Goal: Information Seeking & Learning: Learn about a topic

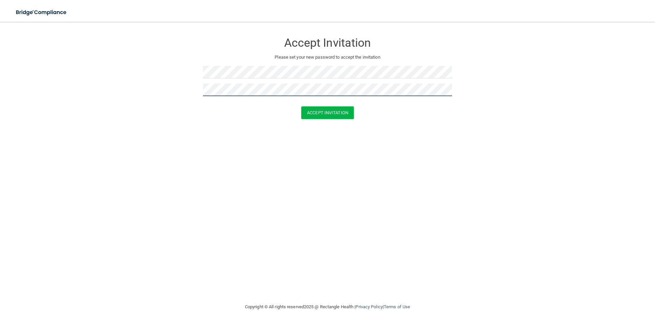
click at [301, 106] on button "Accept Invitation" at bounding box center [327, 112] width 53 height 13
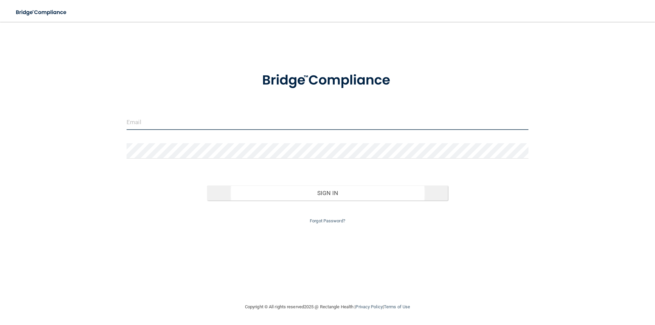
type input "[EMAIL_ADDRESS][DOMAIN_NAME]"
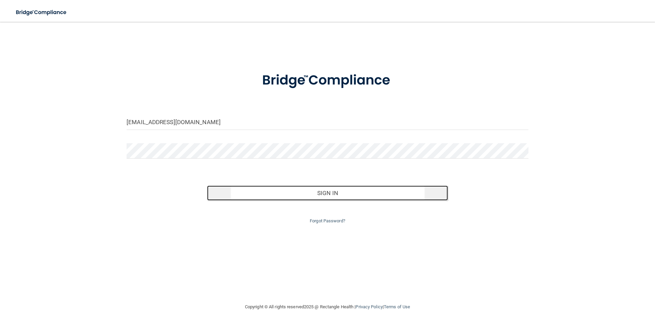
click at [323, 195] on button "Sign In" at bounding box center [327, 192] width 241 height 15
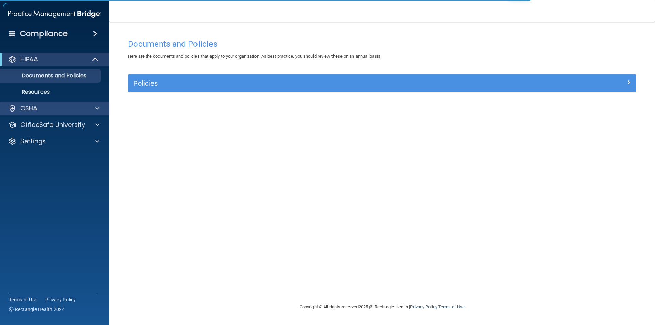
click at [60, 114] on div "OSHA" at bounding box center [54, 109] width 109 height 14
click at [89, 109] on div at bounding box center [96, 108] width 17 height 8
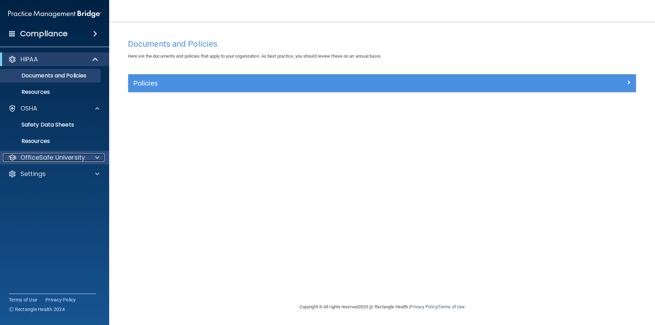
click at [79, 158] on p "OfficeSafe University" at bounding box center [52, 157] width 64 height 8
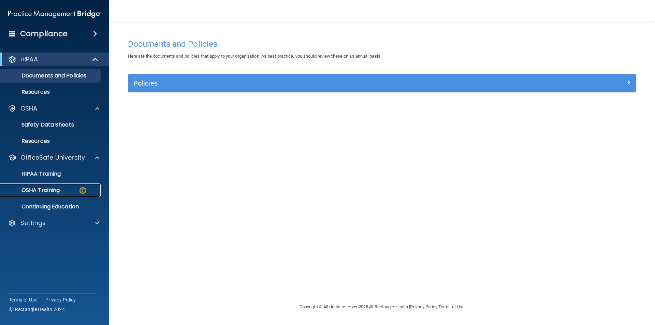
click at [72, 191] on div "OSHA Training" at bounding box center [50, 190] width 93 height 7
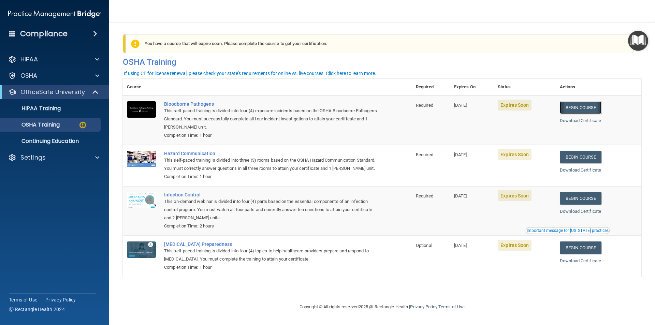
click at [592, 110] on link "Begin Course" at bounding box center [581, 107] width 42 height 13
